Goal: Information Seeking & Learning: Learn about a topic

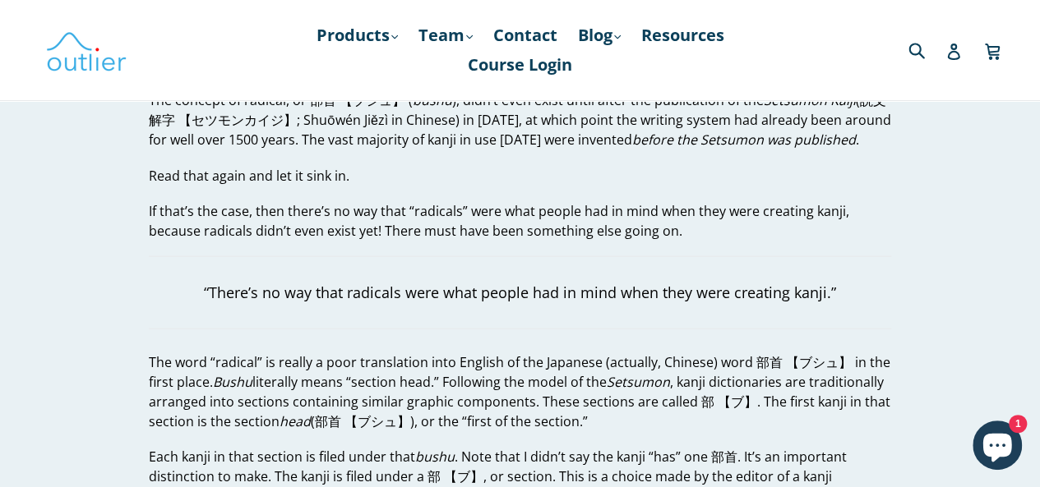
scroll to position [1603, 0]
click at [634, 297] on blockquote "“There’s no way that radicals were what people had in mind when they were creat…" at bounding box center [520, 293] width 742 height 73
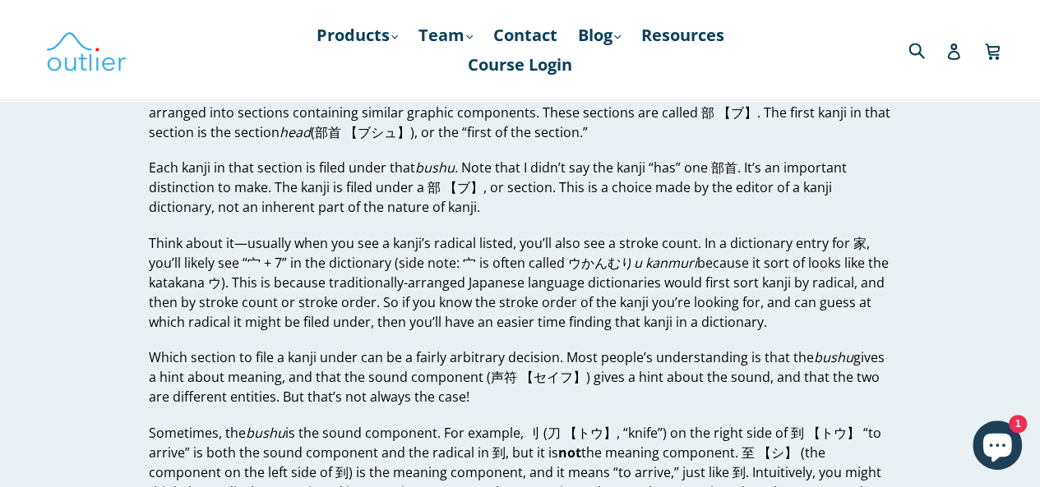
scroll to position [1894, 0]
drag, startPoint x: 593, startPoint y: 314, endPoint x: 531, endPoint y: 218, distance: 114.7
click at [540, 213] on p "Each kanji in that section is filed under that bushu . Note that I didn’t say t…" at bounding box center [520, 186] width 742 height 59
click at [542, 210] on p "Each kanji in that section is filed under that bushu . Note that I didn’t say t…" at bounding box center [520, 186] width 742 height 59
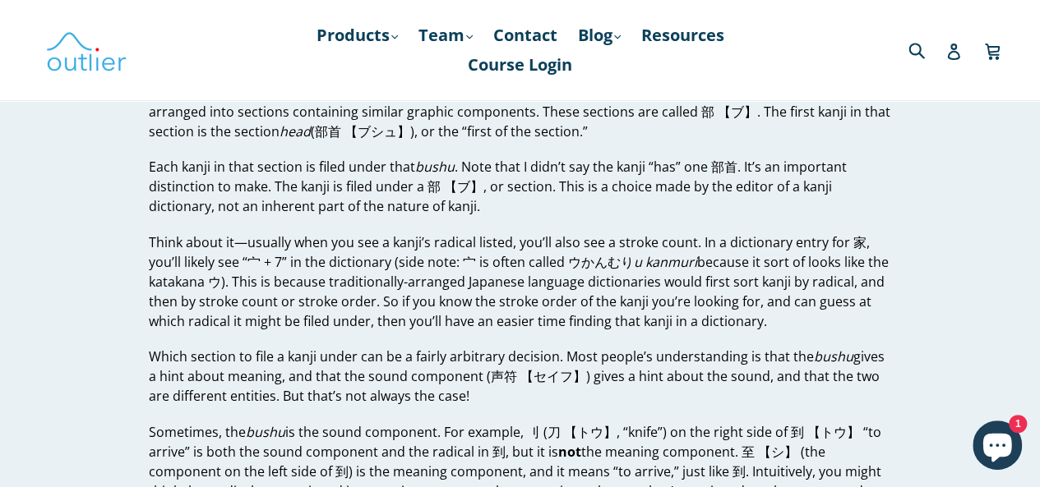
click at [542, 210] on p "Each kanji in that section is filed under that bushu . Note that I didn’t say t…" at bounding box center [520, 186] width 742 height 59
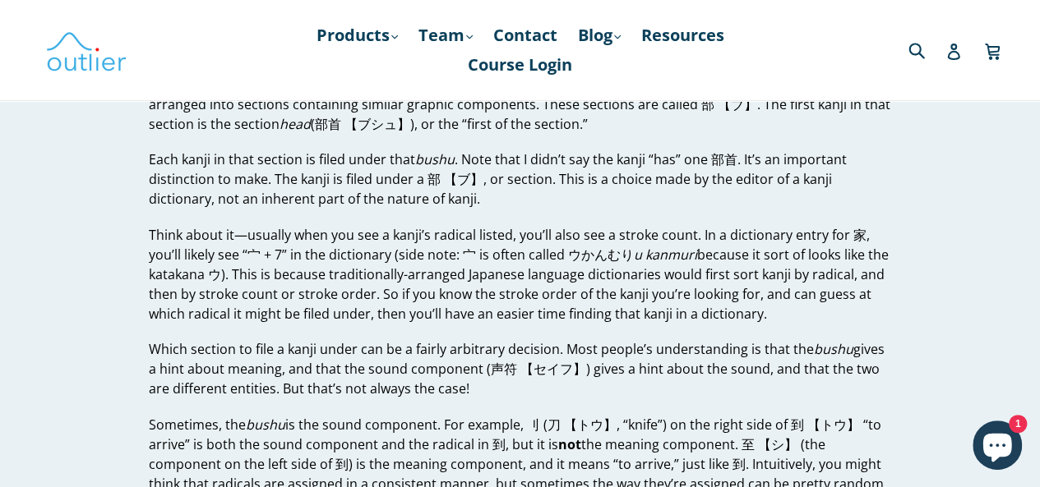
scroll to position [1903, 0]
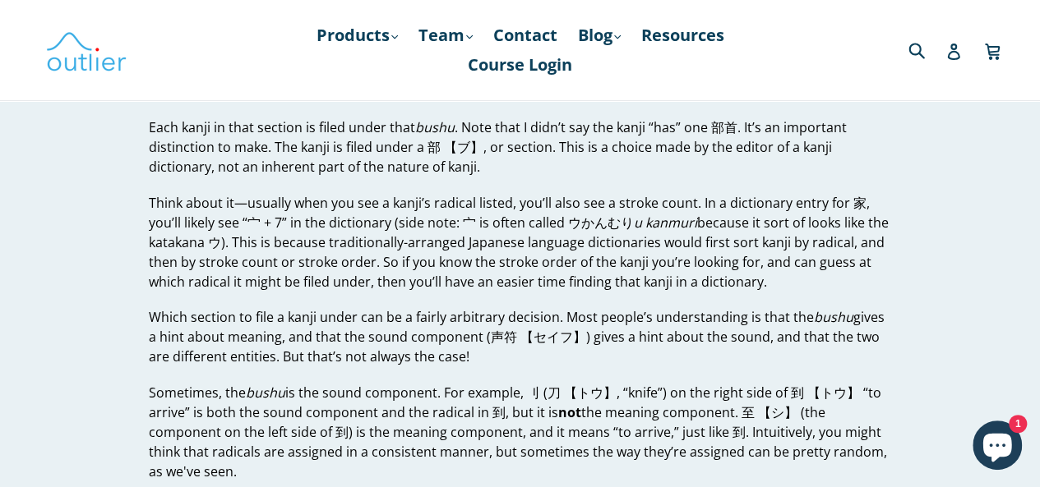
scroll to position [1935, 0]
click at [542, 210] on p "Think about it—usually when you see a kanji’s radical listed, you’ll also see a…" at bounding box center [520, 241] width 742 height 99
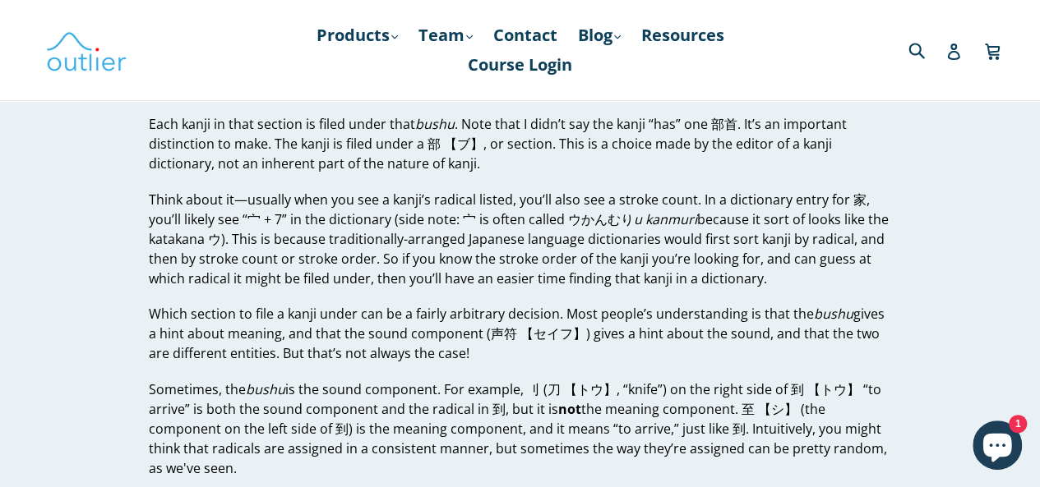
scroll to position [1938, 0]
click at [697, 201] on p "Think about it—usually when you see a kanji’s radical listed, you’ll also see a…" at bounding box center [520, 238] width 742 height 99
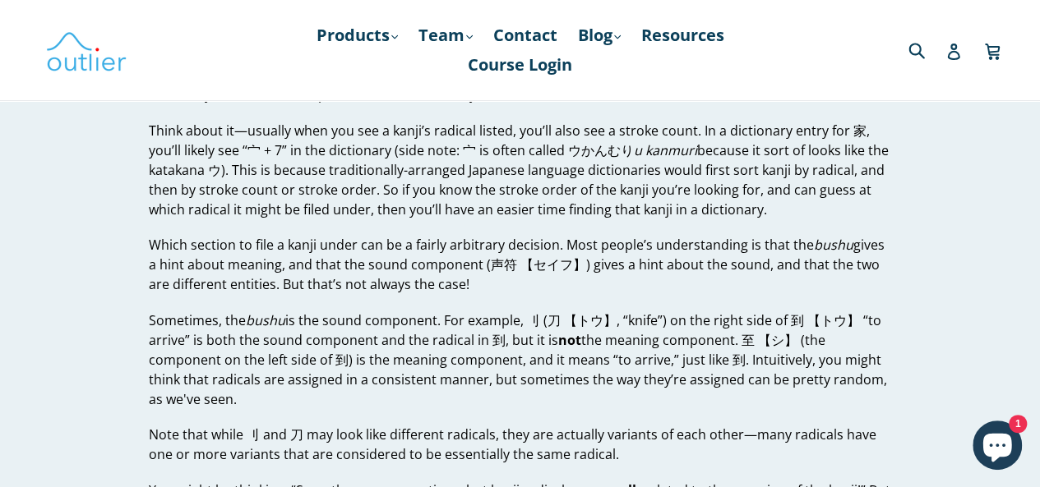
scroll to position [2022, 0]
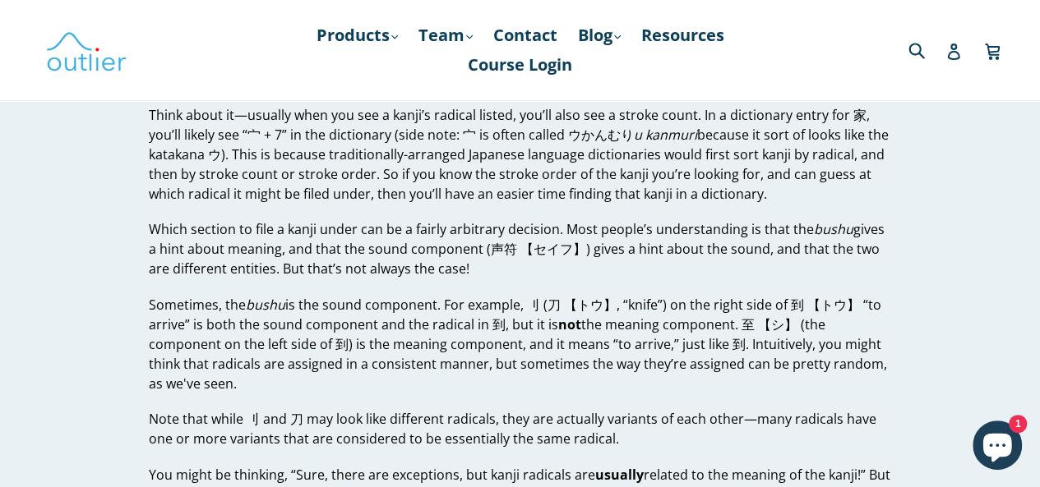
click at [594, 223] on p "Which section to file a kanji under can be a fairly arbitrary decision. Most pe…" at bounding box center [520, 248] width 742 height 59
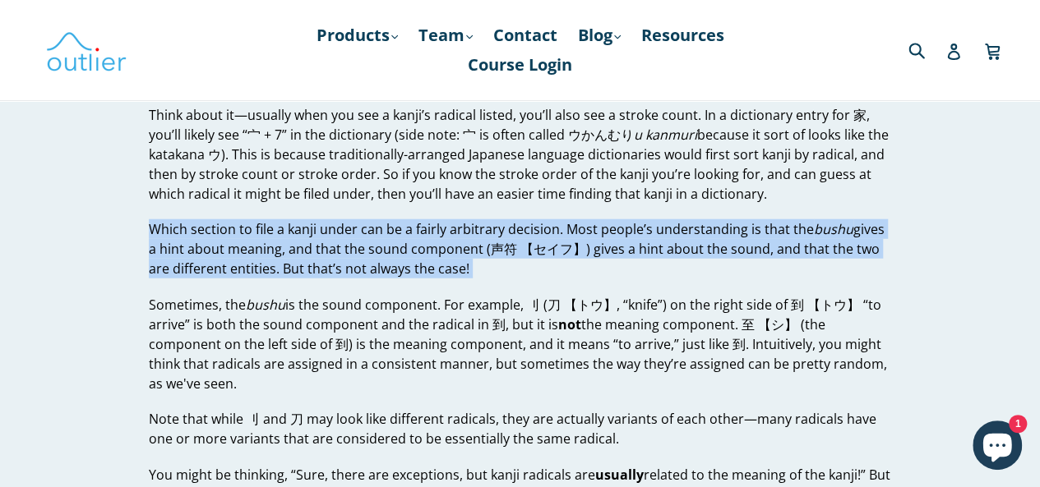
drag, startPoint x: 594, startPoint y: 223, endPoint x: 603, endPoint y: 204, distance: 21.0
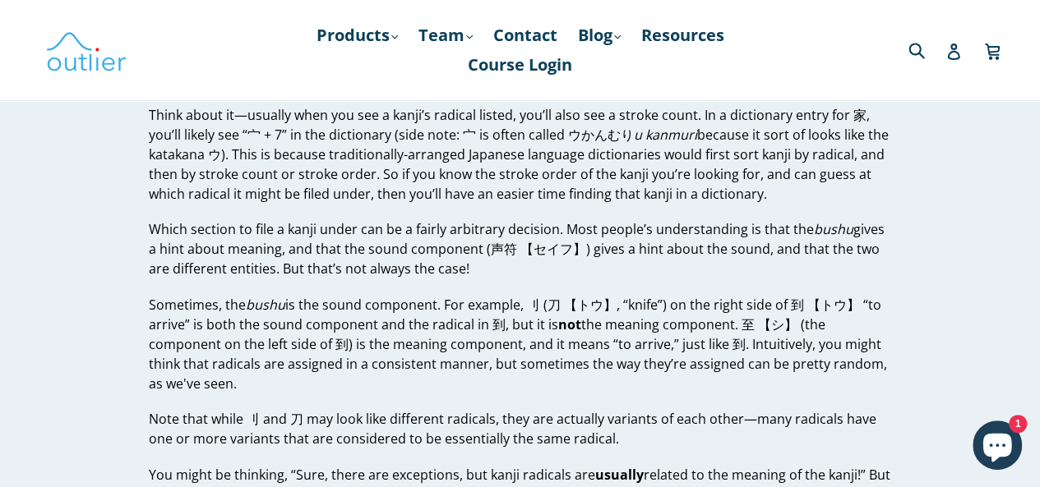
click at [621, 175] on p "Think about it—usually when you see a kanji’s radical listed, you’ll also see a…" at bounding box center [520, 154] width 742 height 99
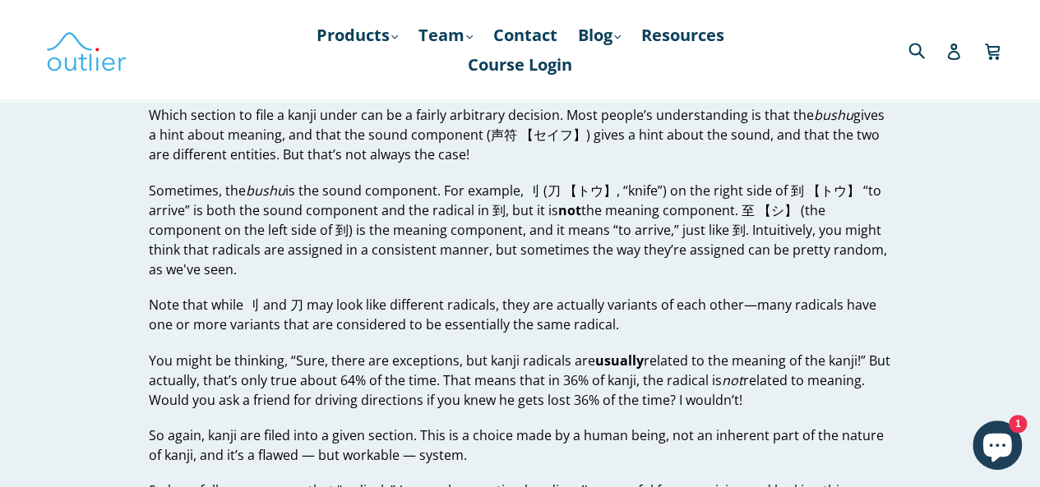
scroll to position [2135, 0]
drag, startPoint x: 329, startPoint y: 188, endPoint x: 286, endPoint y: 154, distance: 54.9
click at [286, 154] on p "Which section to file a kanji under can be a fairly arbitrary decision. Most pe…" at bounding box center [520, 135] width 742 height 59
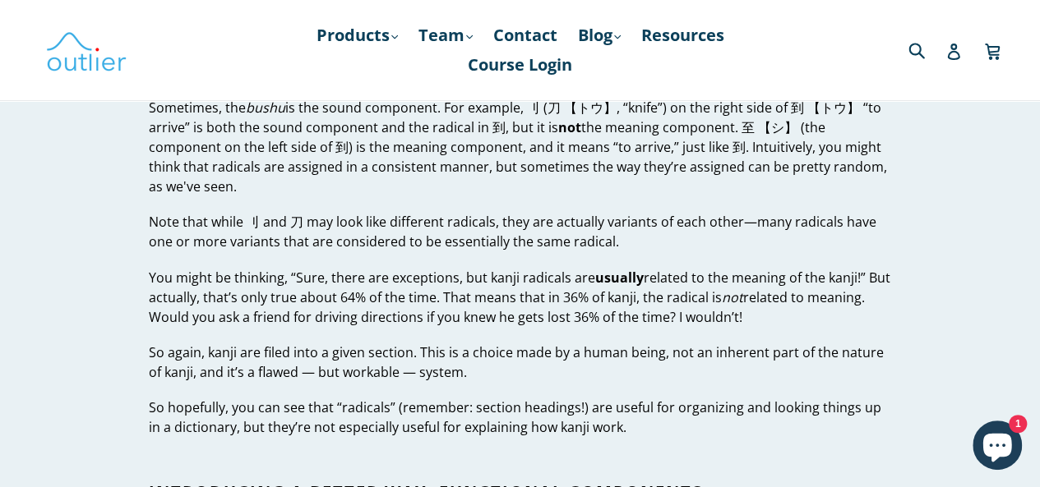
scroll to position [2218, 0]
